Goal: Complete application form

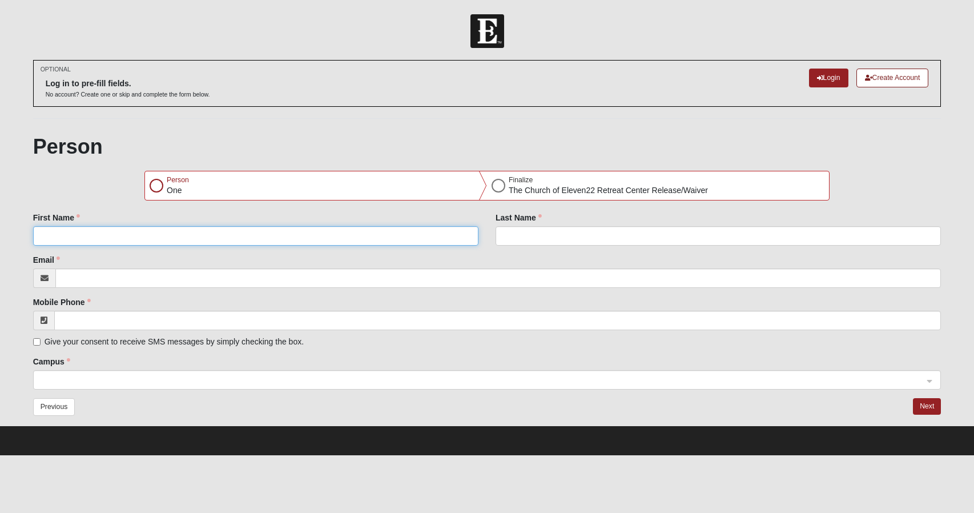
click at [105, 243] on input "First Name" at bounding box center [255, 235] width 445 height 19
type input "[PERSON_NAME]"
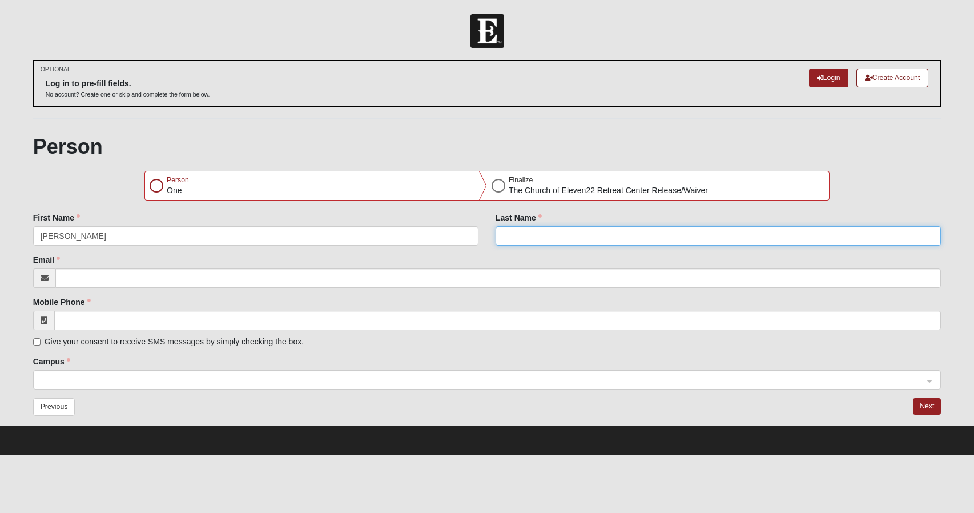
type input "Jurasik"
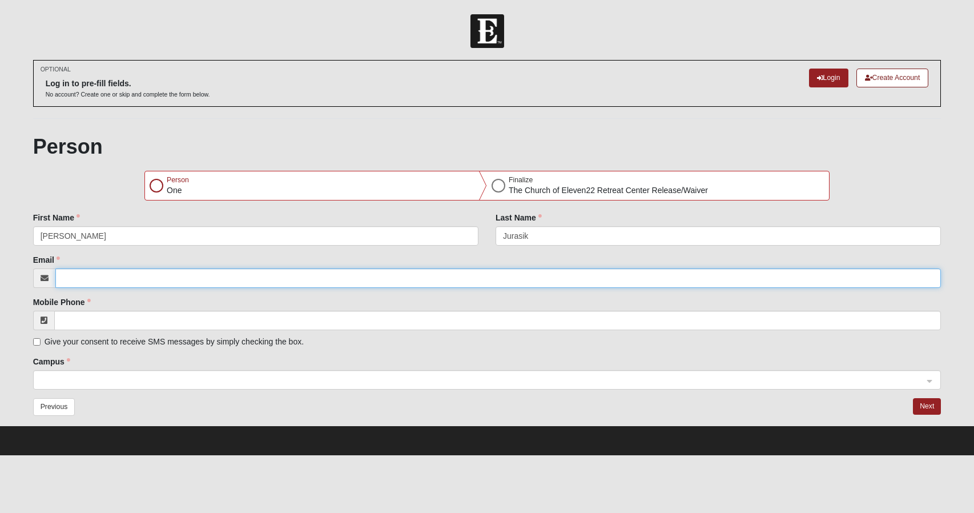
type input "[EMAIL_ADDRESS][DOMAIN_NAME]"
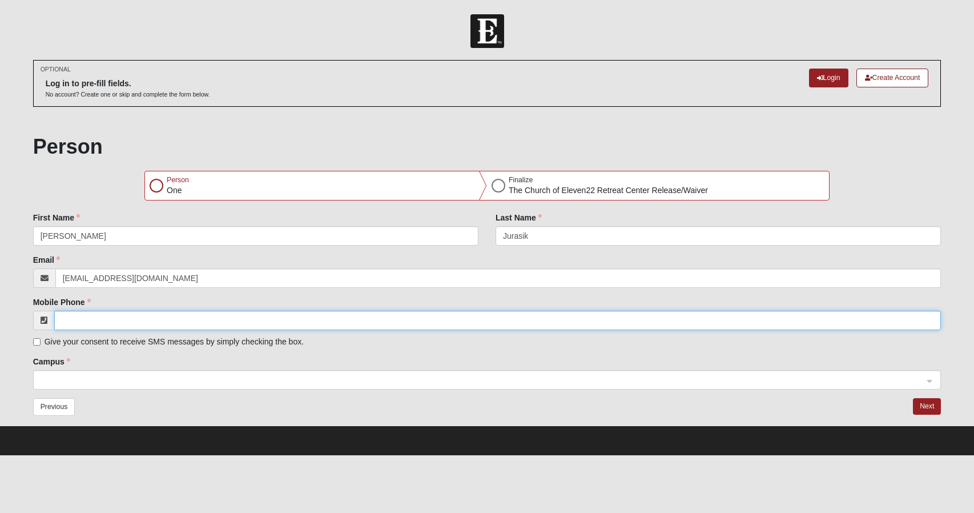
type input "[PHONE_NUMBER]"
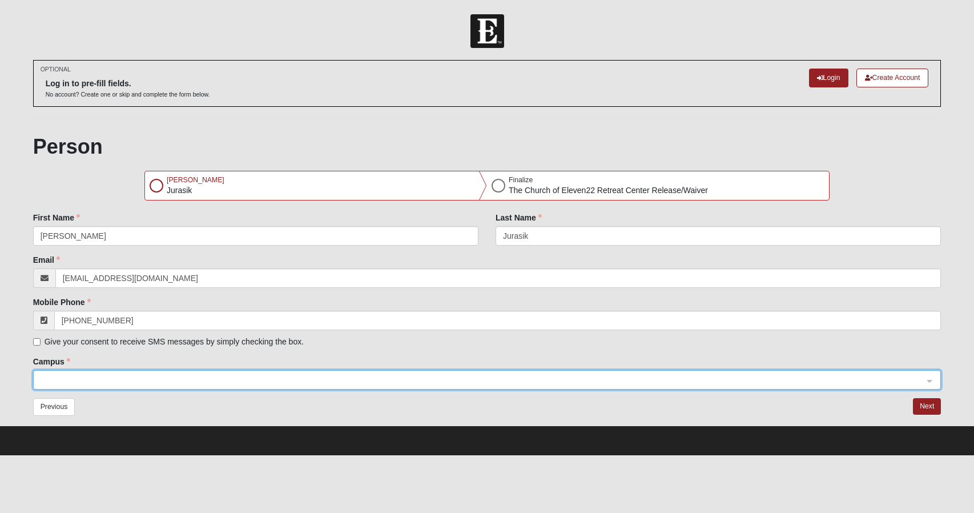
click at [108, 371] on input "search" at bounding box center [483, 379] width 887 height 17
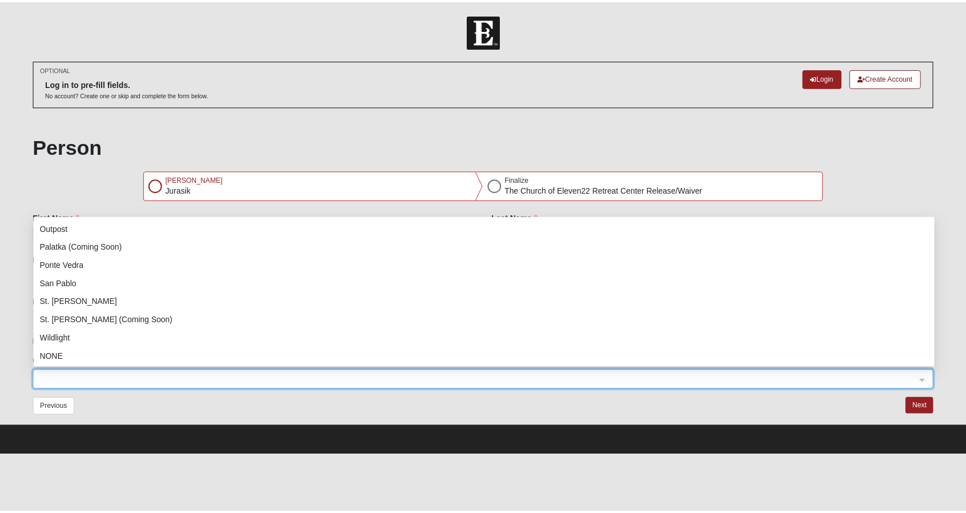
scroll to position [146, 0]
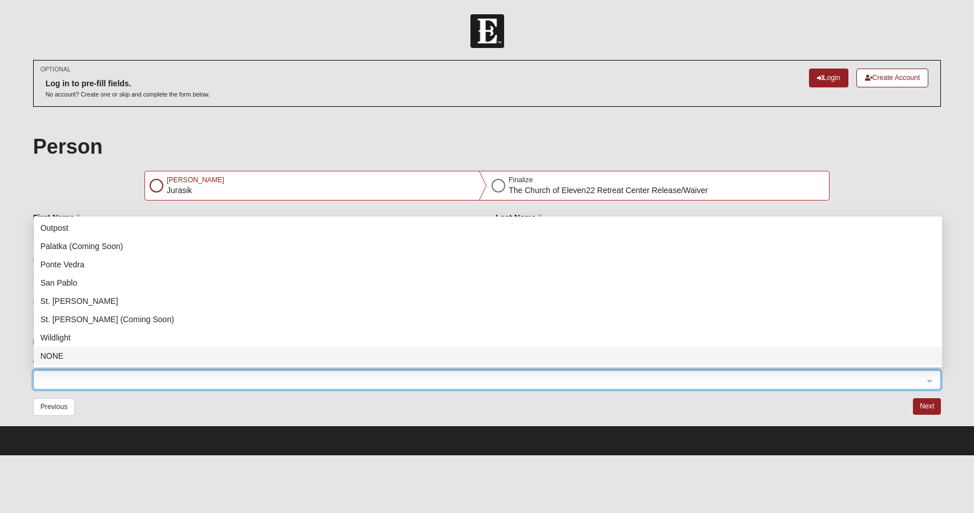
click at [68, 380] on span at bounding box center [482, 380] width 883 height 13
click at [128, 374] on span at bounding box center [482, 380] width 883 height 13
click at [107, 355] on div "NONE" at bounding box center [488, 355] width 895 height 13
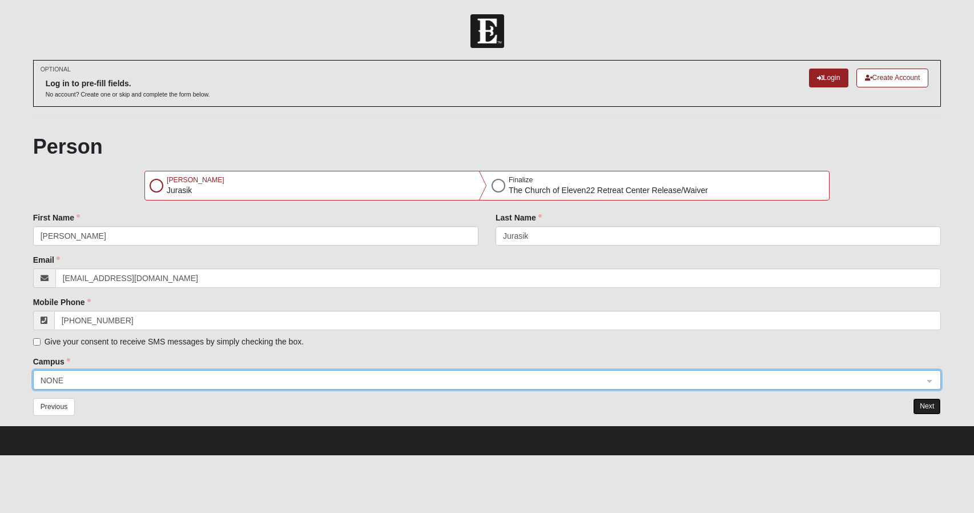
click at [937, 408] on button "Next" at bounding box center [927, 406] width 28 height 17
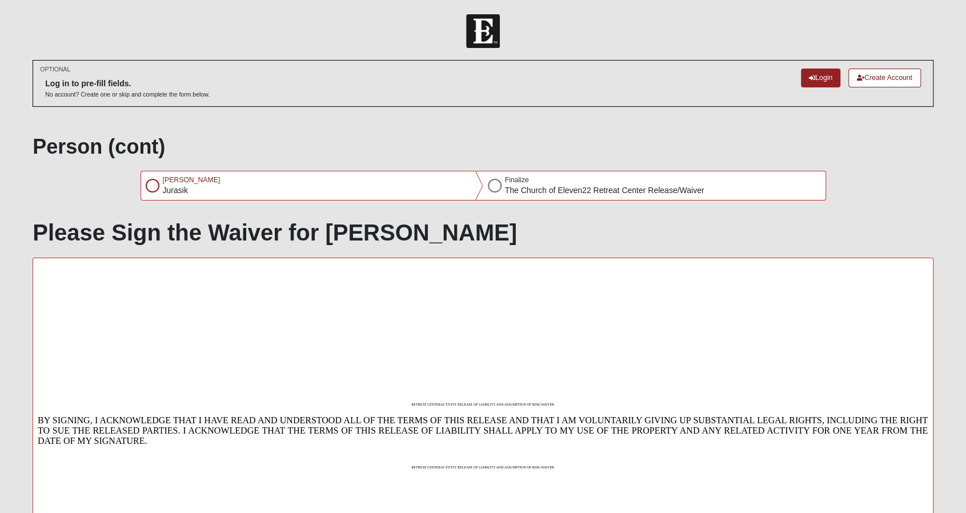
scroll to position [185, 0]
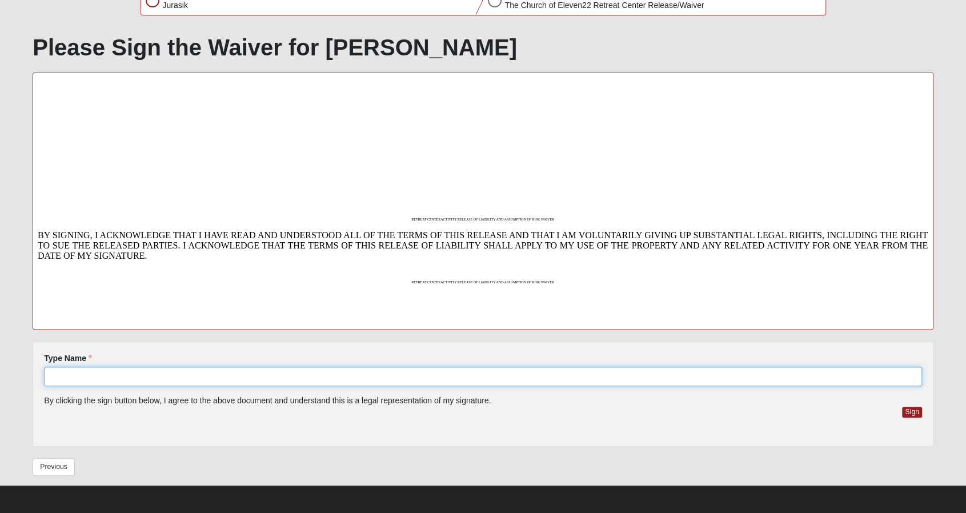
click at [236, 377] on input "Type Name" at bounding box center [482, 376] width 877 height 19
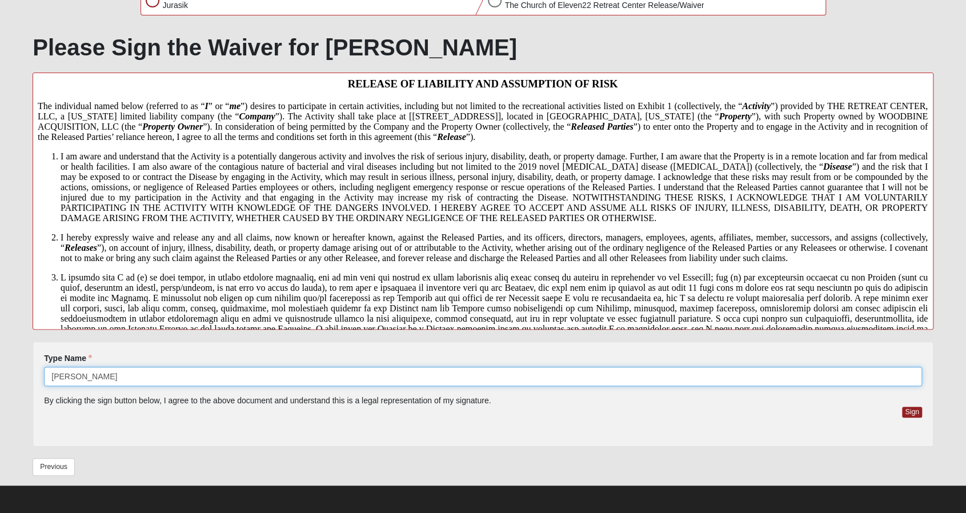
scroll to position [0, 0]
type input "[PERSON_NAME]"
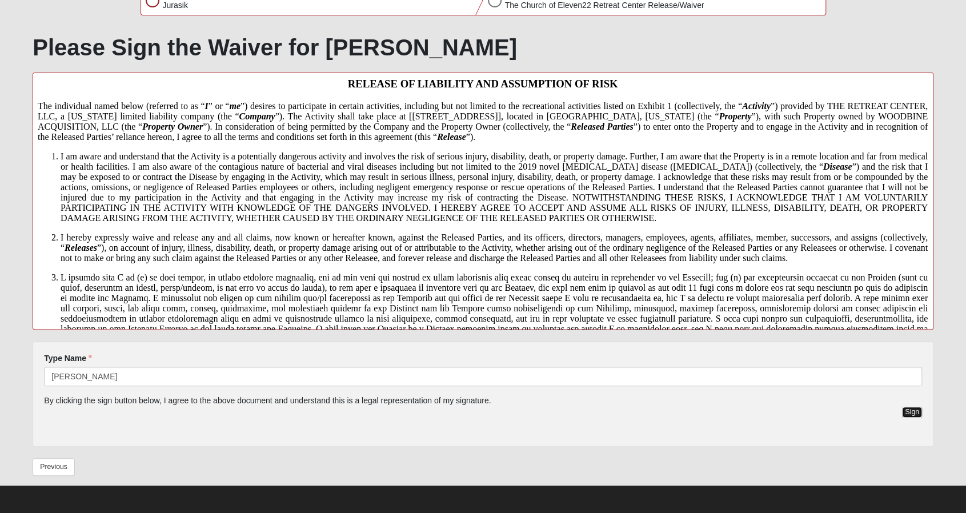
click at [916, 415] on button "Sign" at bounding box center [912, 412] width 20 height 11
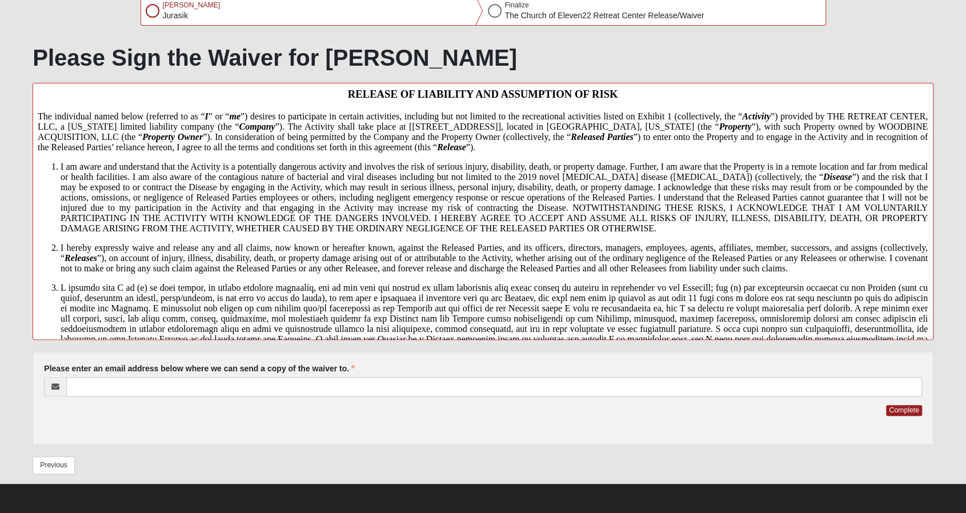
scroll to position [173, 0]
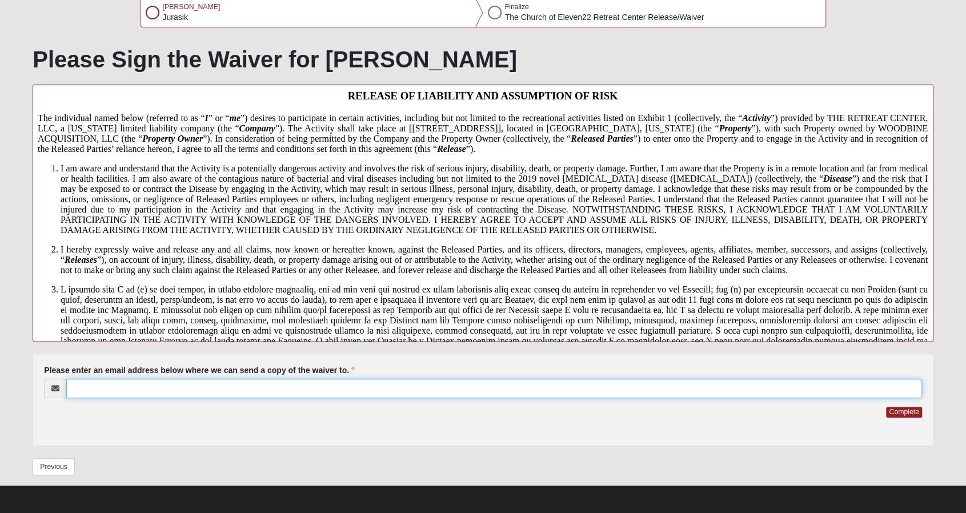
click at [238, 393] on input "Please enter an email address below where we can send a copy of the waiver to." at bounding box center [493, 388] width 855 height 19
type input "[EMAIL_ADDRESS][DOMAIN_NAME]"
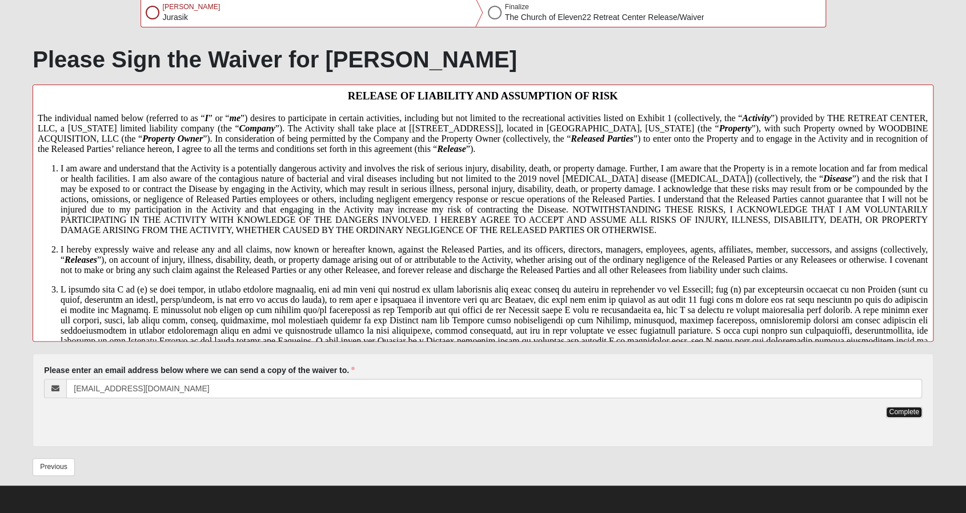
click at [899, 412] on button "Complete" at bounding box center [903, 412] width 35 height 11
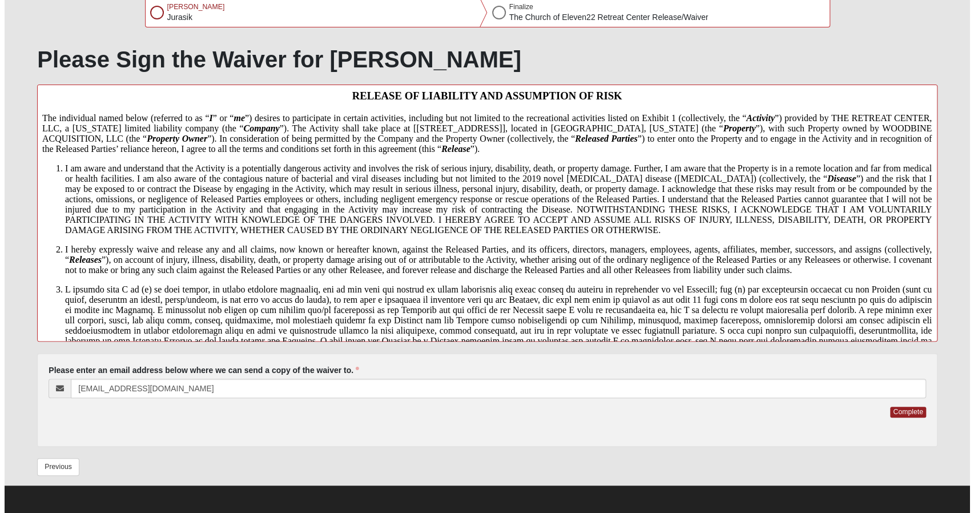
scroll to position [0, 0]
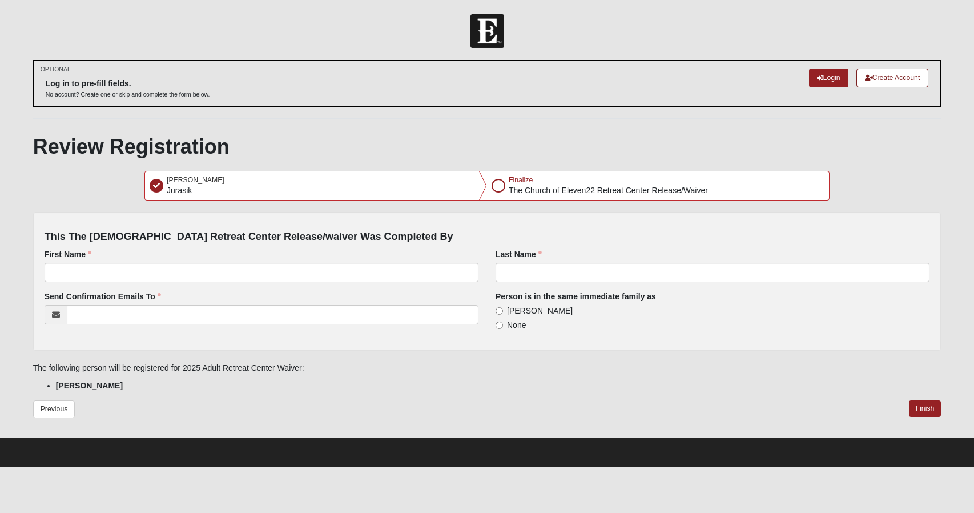
click at [496, 185] on div at bounding box center [499, 186] width 14 height 14
click at [404, 278] on input "First Name" at bounding box center [262, 272] width 434 height 19
type input "[PERSON_NAME]"
type input "Jurasik"
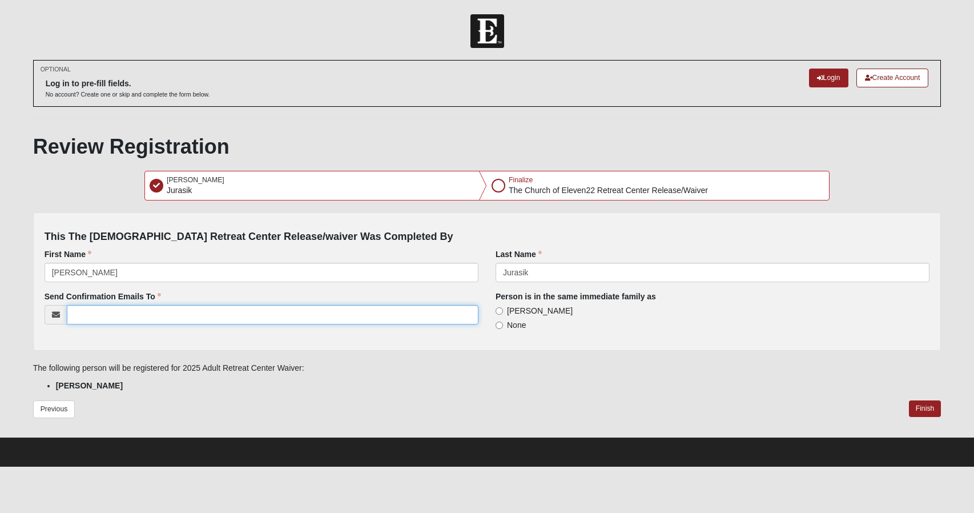
type input "[EMAIL_ADDRESS][DOMAIN_NAME]"
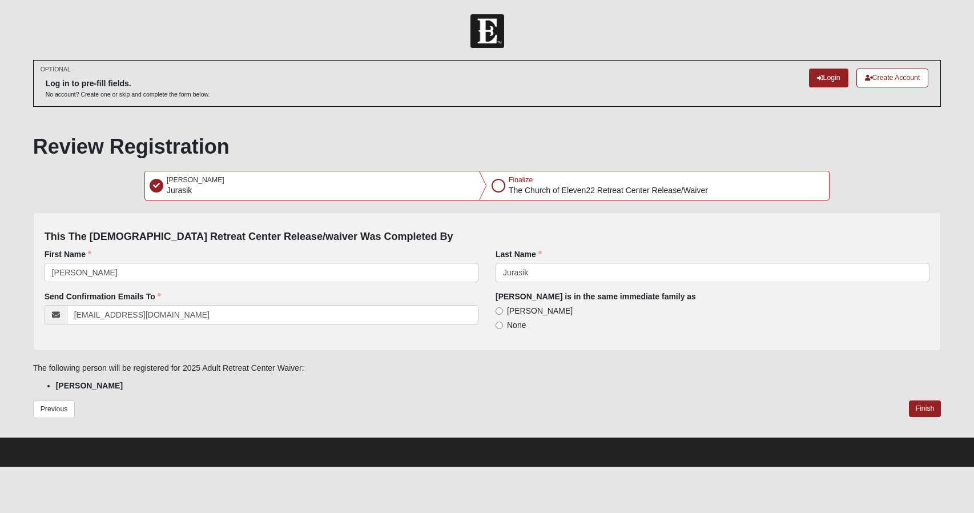
click at [537, 310] on span "[PERSON_NAME]" at bounding box center [540, 310] width 66 height 9
click at [503, 310] on input "[PERSON_NAME]" at bounding box center [499, 310] width 7 height 7
radio input "true"
click at [913, 409] on button "Finish" at bounding box center [925, 408] width 33 height 17
